Goal: Information Seeking & Learning: Find specific fact

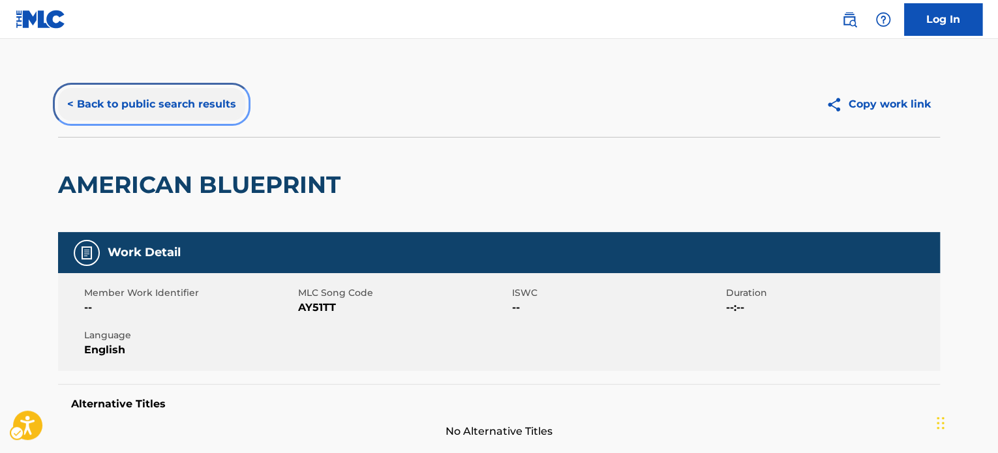
click at [183, 99] on button "< Back to public search results" at bounding box center [151, 104] width 187 height 33
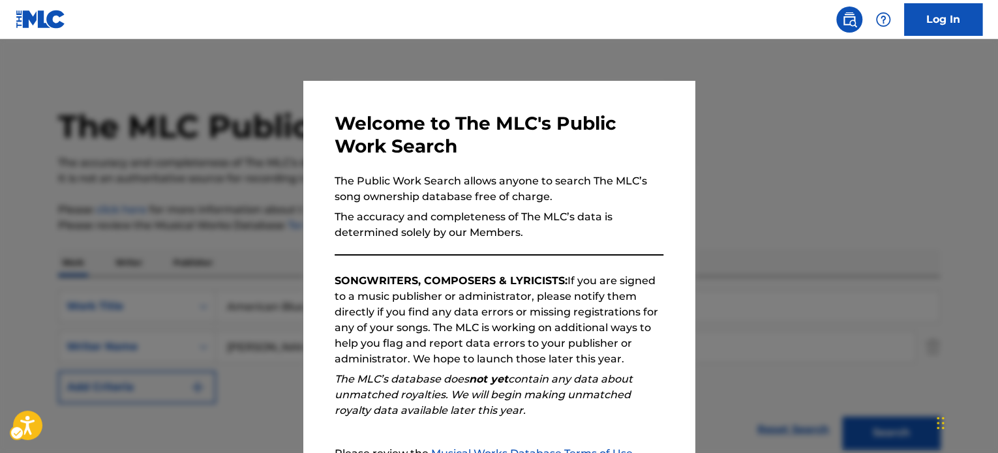
scroll to position [277, 0]
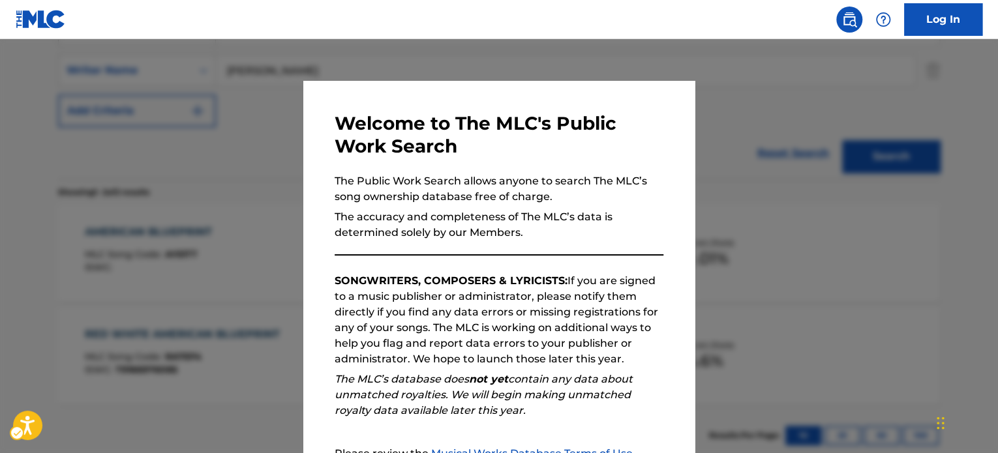
click at [235, 173] on div at bounding box center [499, 265] width 998 height 453
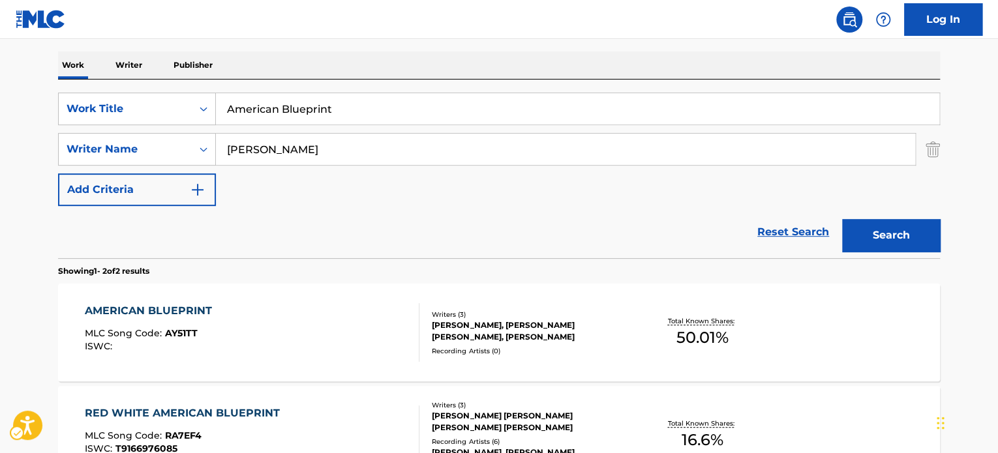
scroll to position [146, 0]
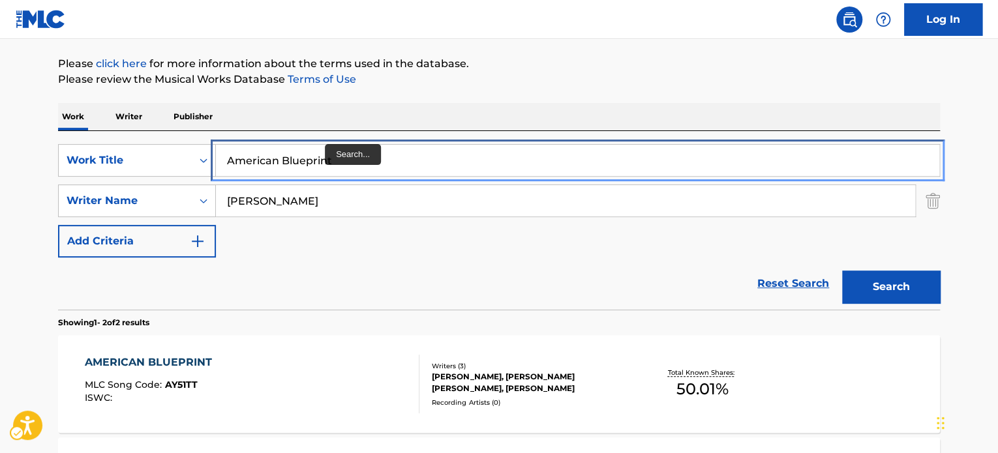
click at [331, 155] on input "American Blueprint" at bounding box center [577, 160] width 723 height 31
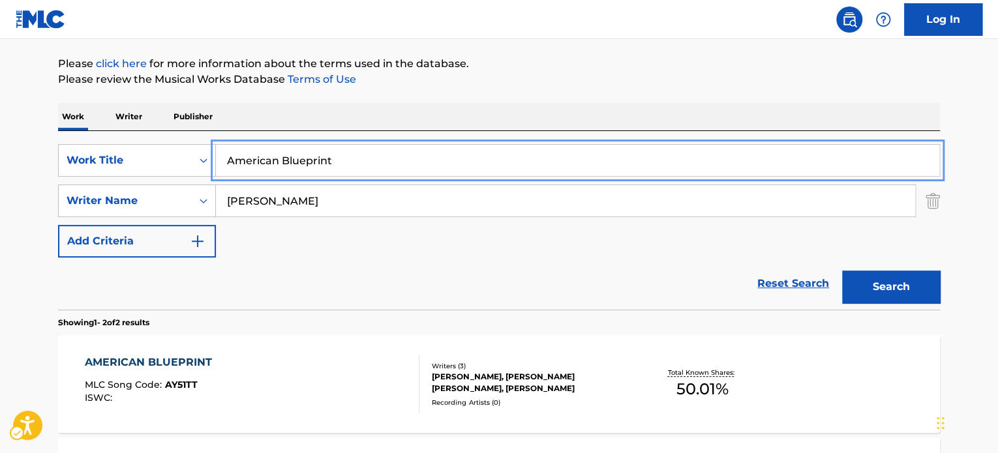
paste input "My Brother's [DEMOGRAPHIC_DATA] and That's Okay!"
type input "My Brother's [DEMOGRAPHIC_DATA] and That's Okay!"
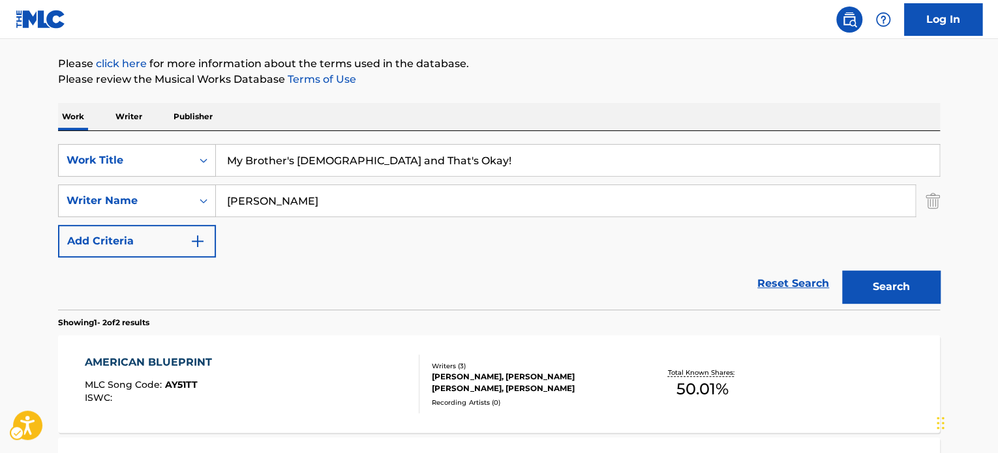
click at [391, 114] on div "Work Writer Publisher" at bounding box center [499, 116] width 882 height 27
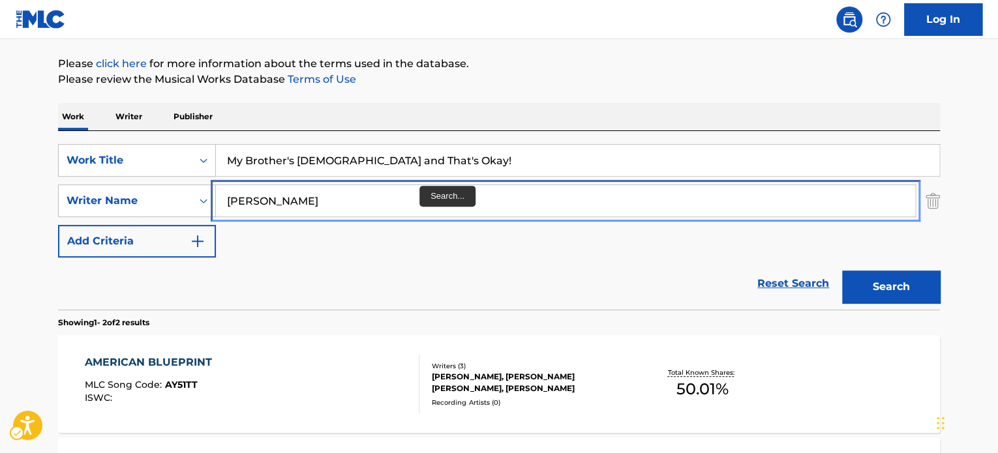
click at [421, 190] on input "[PERSON_NAME]" at bounding box center [565, 200] width 699 height 31
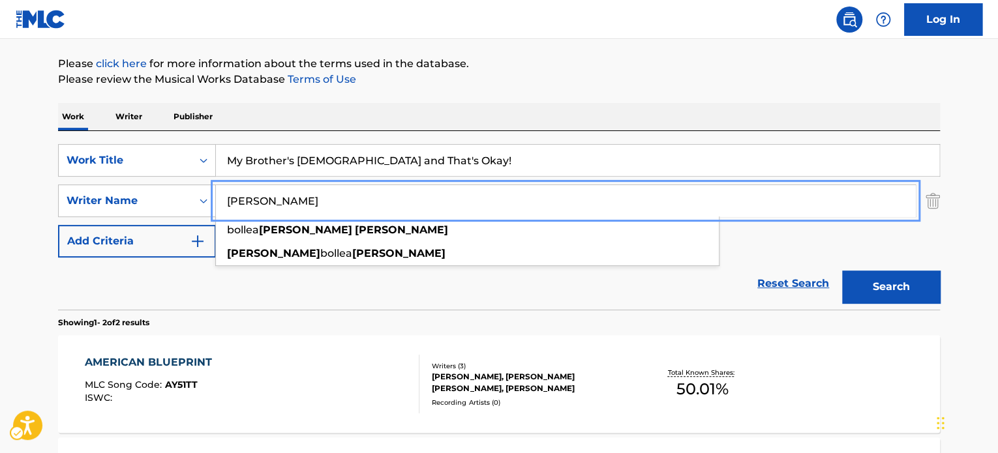
click at [421, 190] on input "[PERSON_NAME]" at bounding box center [565, 200] width 699 height 31
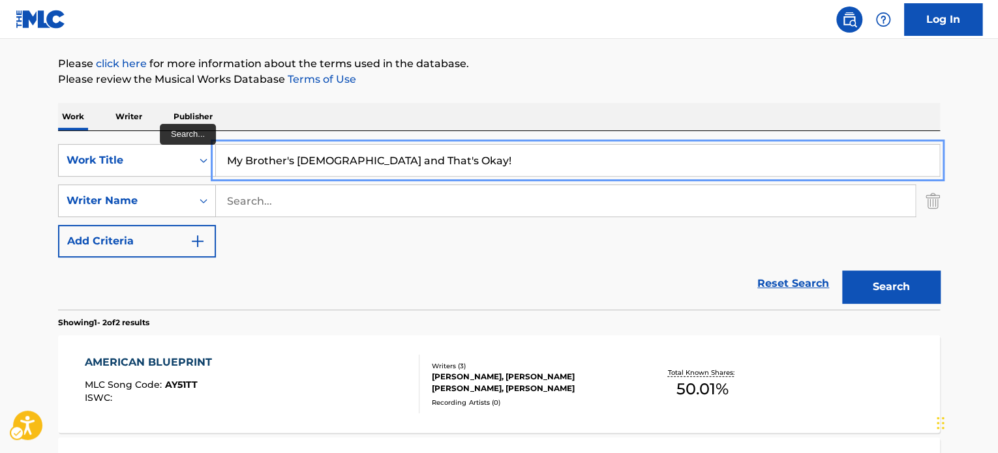
click at [443, 157] on input "My Brother's [DEMOGRAPHIC_DATA] and That's Okay!" at bounding box center [577, 160] width 723 height 31
type input "My Brother's [DEMOGRAPHIC_DATA] and That's Okay"
click at [542, 123] on div "Work Writer Publisher" at bounding box center [499, 116] width 882 height 27
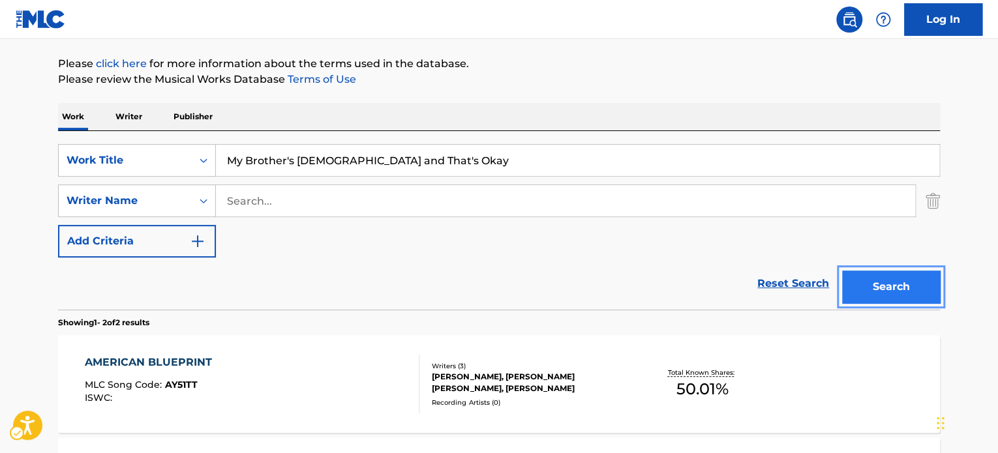
click at [927, 278] on button "Search" at bounding box center [891, 287] width 98 height 33
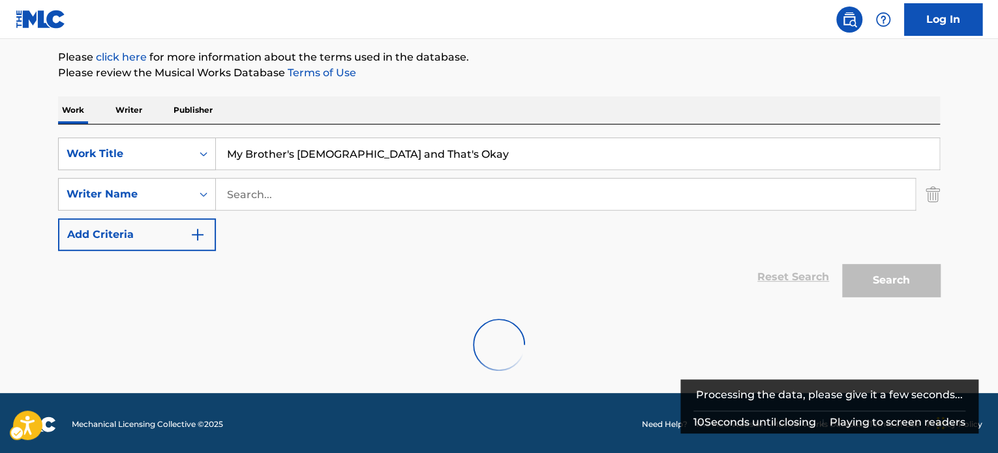
scroll to position [155, 0]
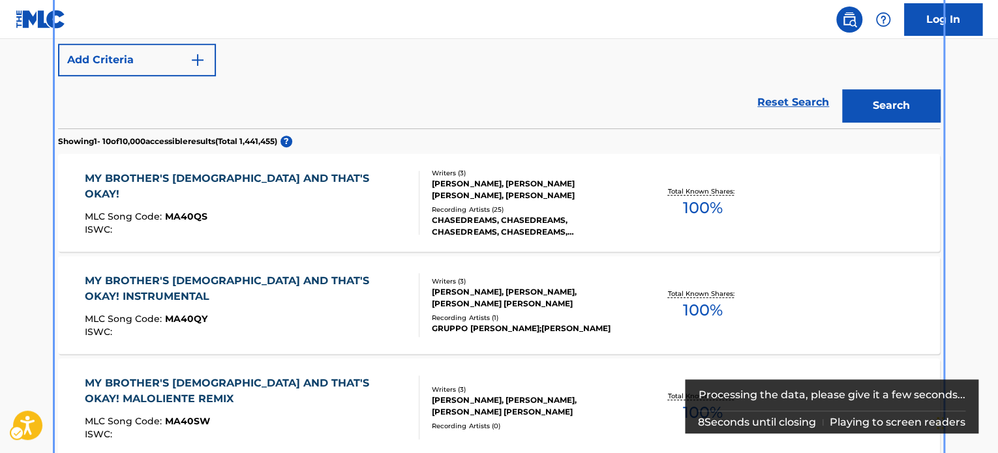
scroll to position [350, 0]
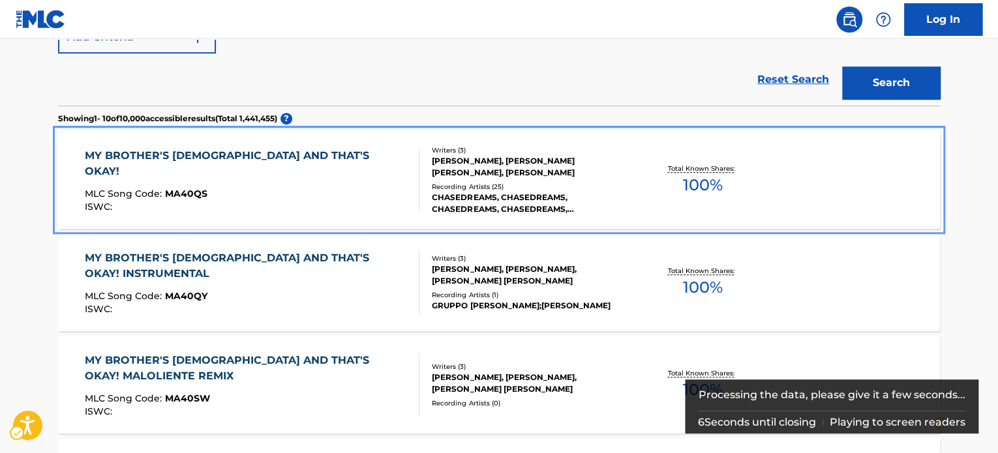
click at [310, 192] on div "MY BROTHER'S [DEMOGRAPHIC_DATA] AND THAT'S OKAY! MLC Song Code : MA40QS ISWC :" at bounding box center [252, 180] width 335 height 64
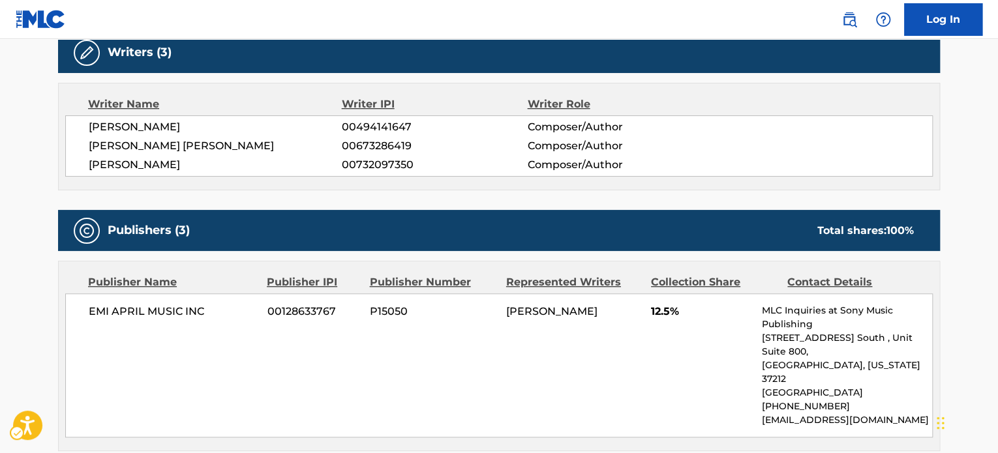
scroll to position [587, 0]
